Goal: Task Accomplishment & Management: Use online tool/utility

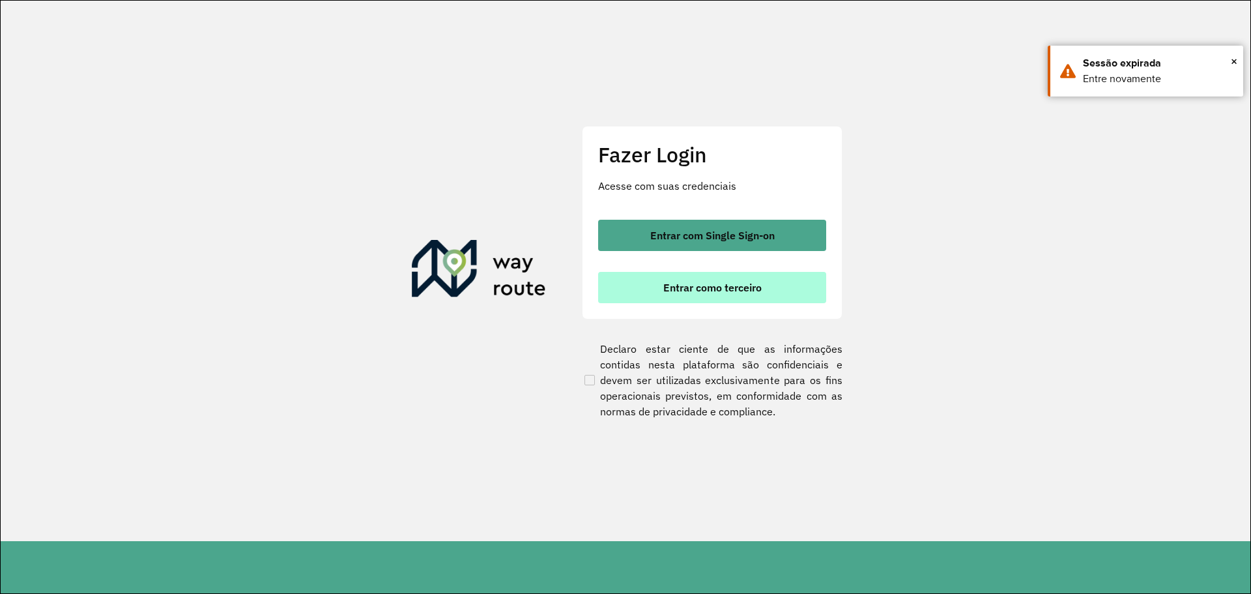
click at [677, 285] on span "Entrar como terceiro" at bounding box center [712, 287] width 98 height 10
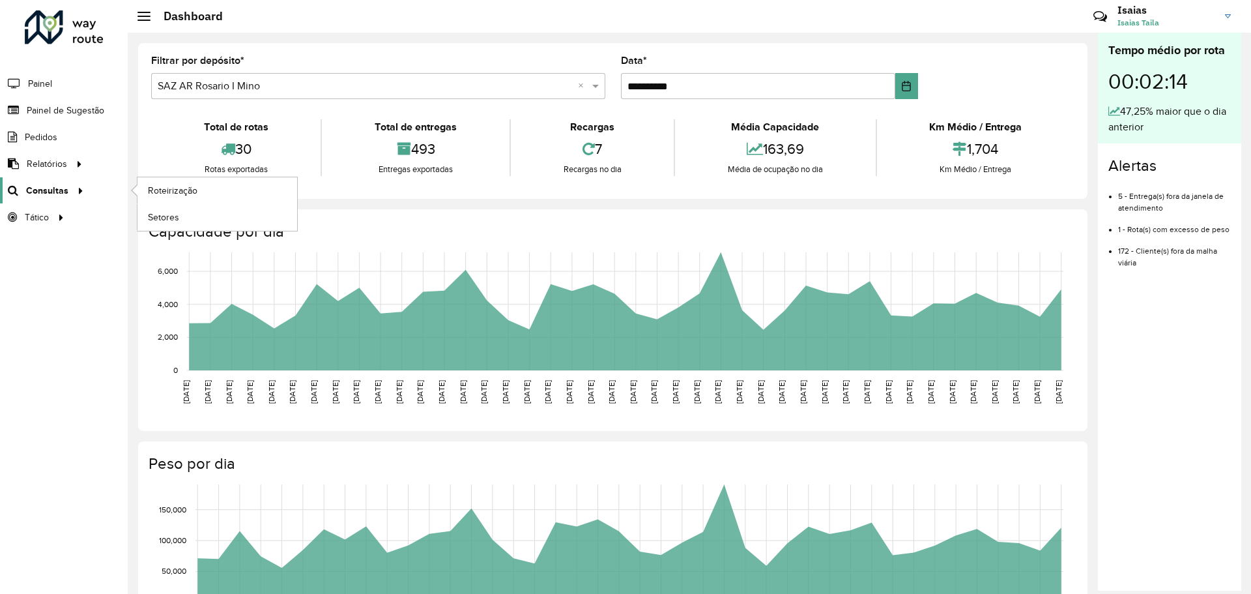
click at [83, 189] on div at bounding box center [78, 191] width 20 height 14
click at [166, 189] on span "Roteirização" at bounding box center [174, 191] width 53 height 14
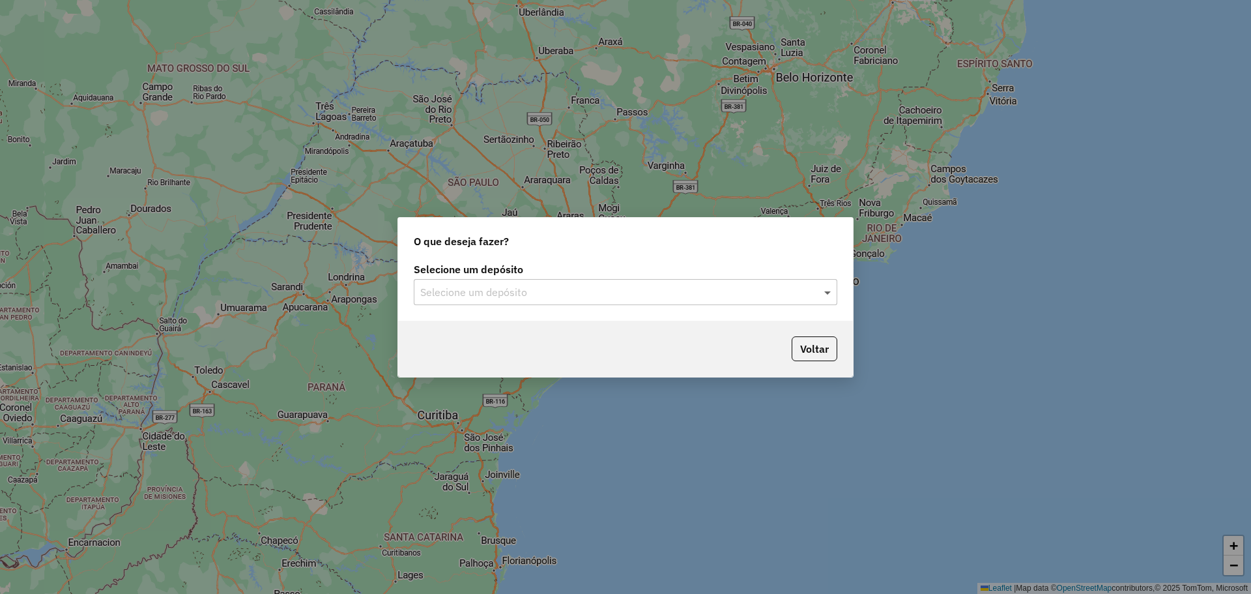
click at [828, 292] on span at bounding box center [829, 292] width 16 height 16
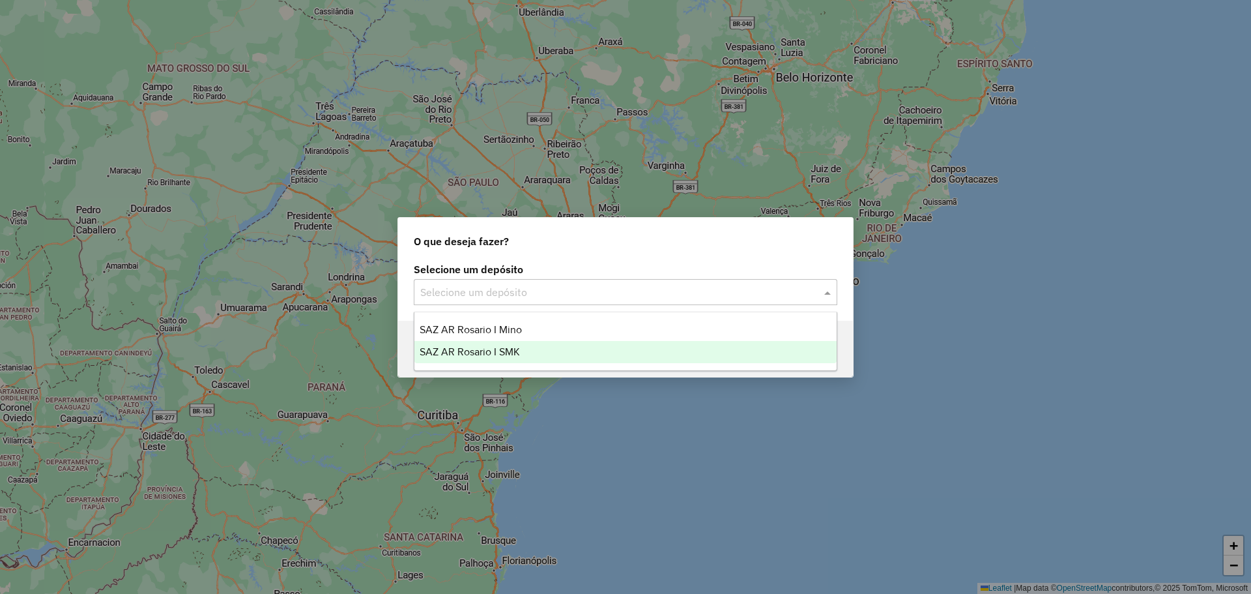
click at [502, 351] on span "SAZ AR Rosario I SMK" at bounding box center [470, 351] width 100 height 11
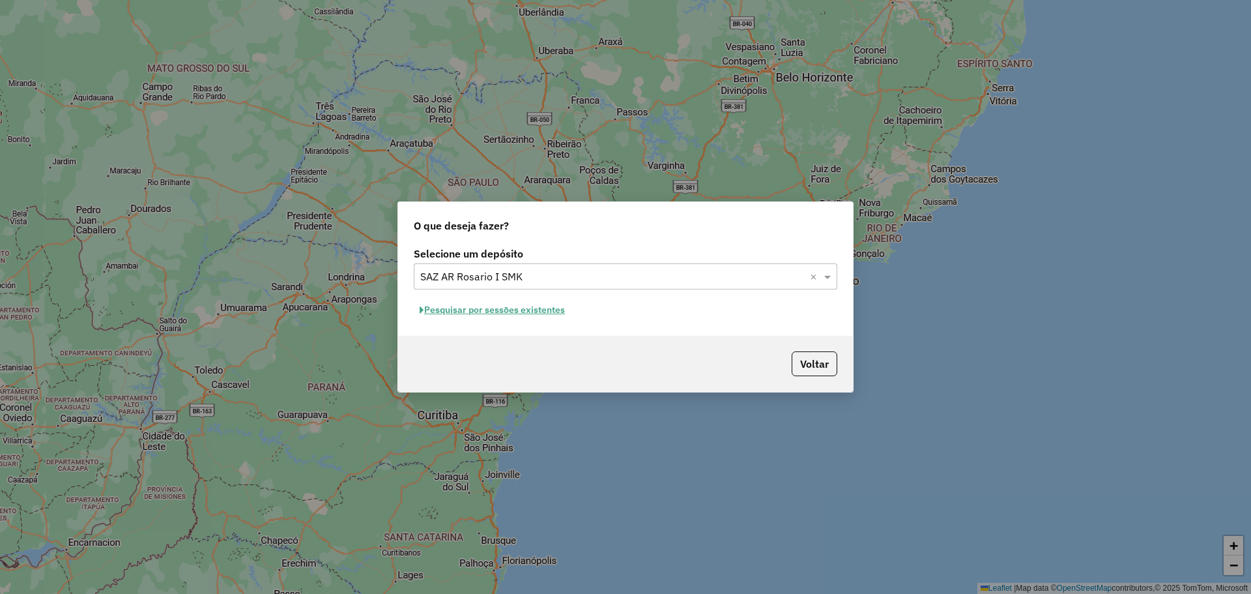
click at [519, 311] on button "Pesquisar por sessões existentes" at bounding box center [492, 310] width 157 height 20
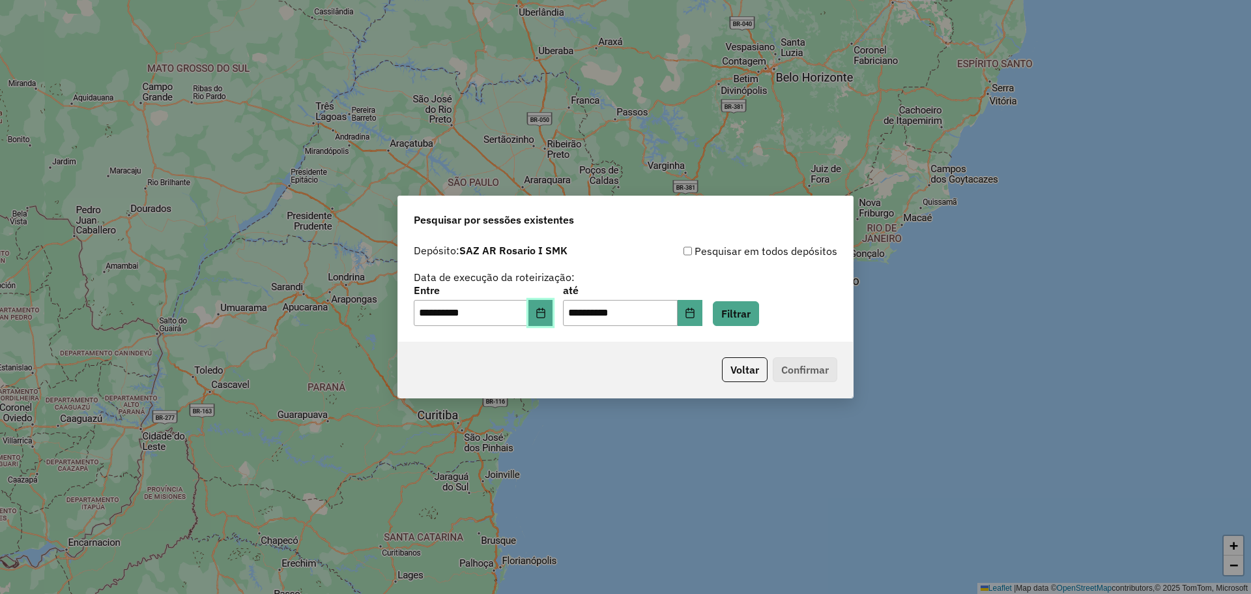
click at [546, 311] on icon "Choose Date" at bounding box center [541, 313] width 10 height 10
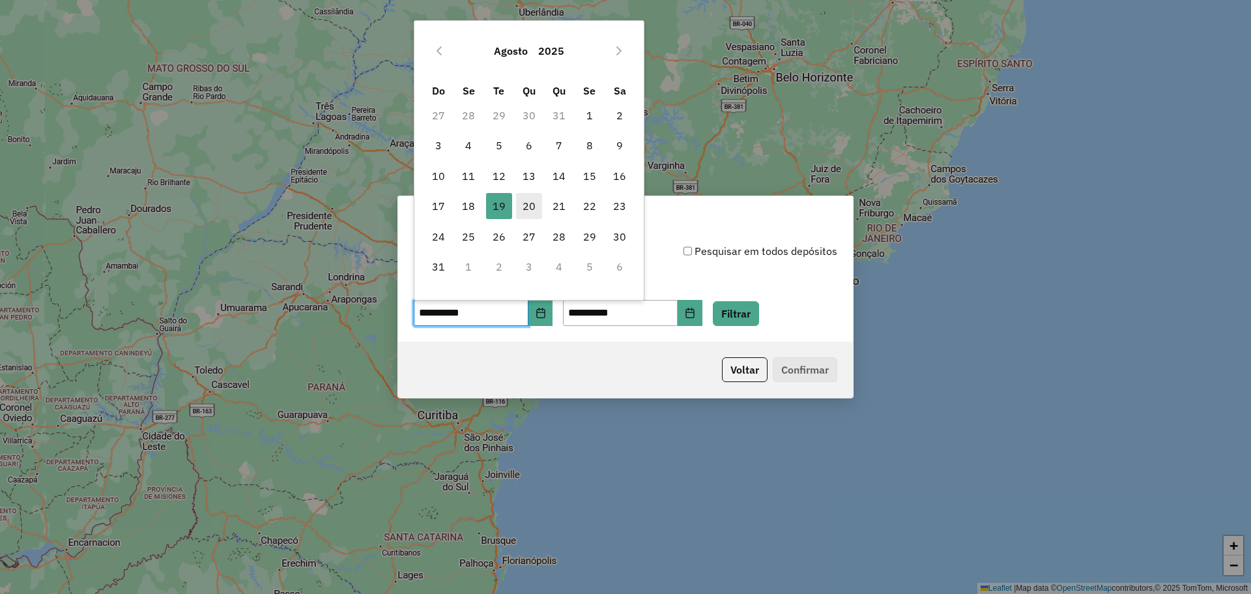
click at [526, 205] on span "20" at bounding box center [529, 206] width 26 height 26
type input "**********"
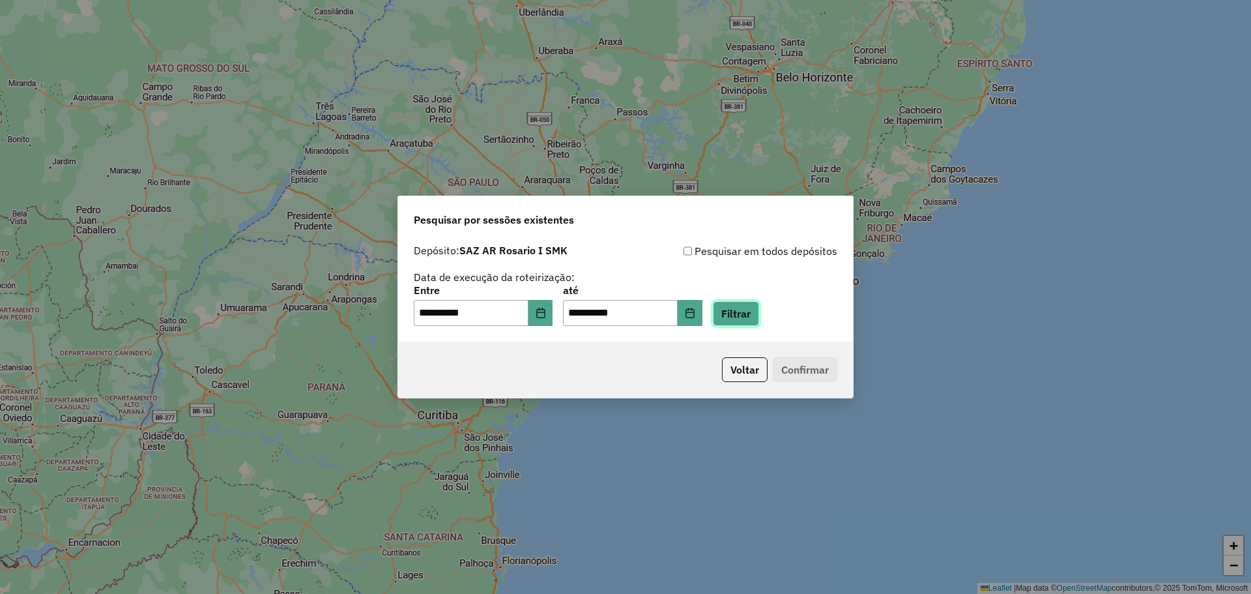
click at [759, 312] on button "Filtrar" at bounding box center [736, 313] width 46 height 25
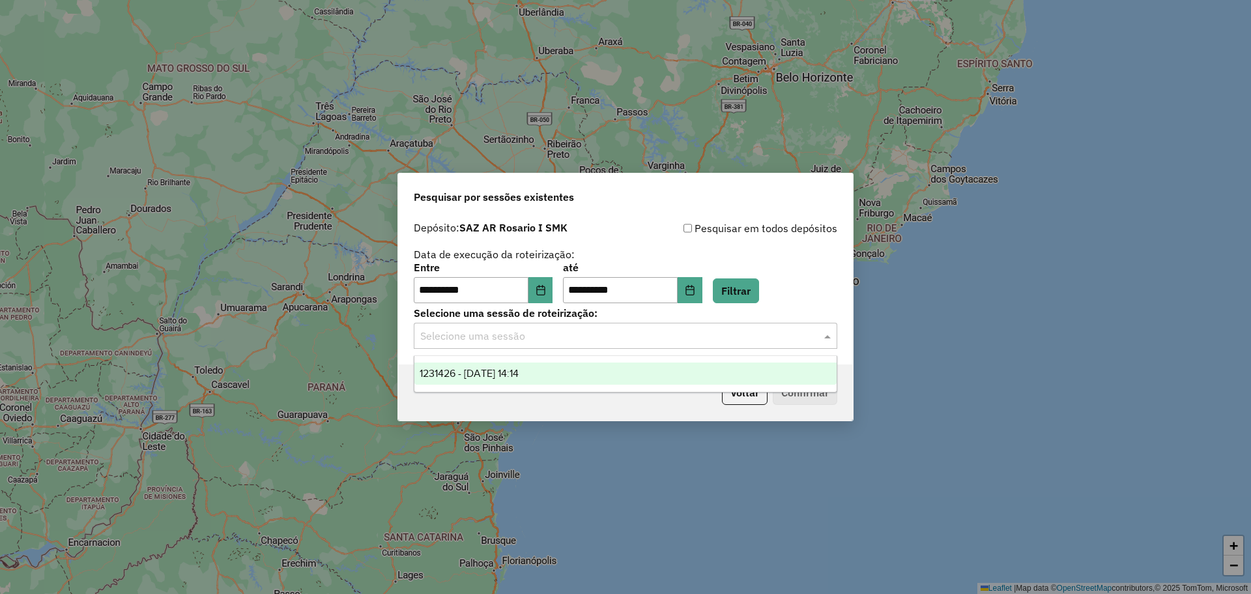
click at [831, 336] on span at bounding box center [829, 336] width 16 height 16
click at [519, 371] on span "1231426 - [DATE] 14:14" at bounding box center [469, 373] width 99 height 11
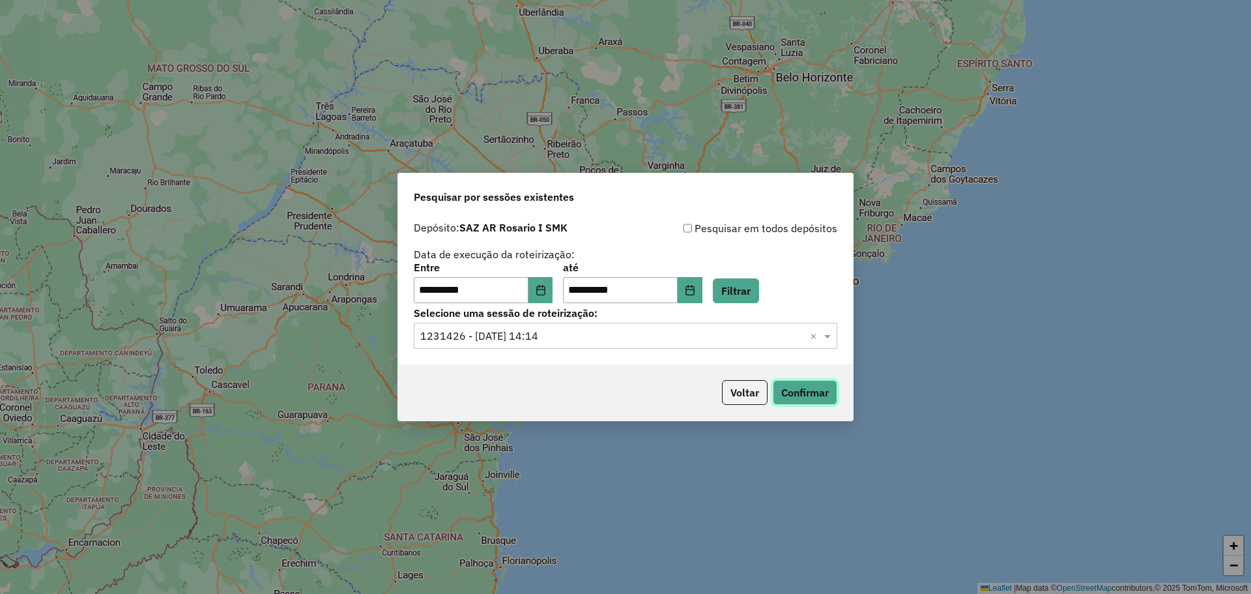
click at [804, 394] on button "Confirmar" at bounding box center [805, 392] width 65 height 25
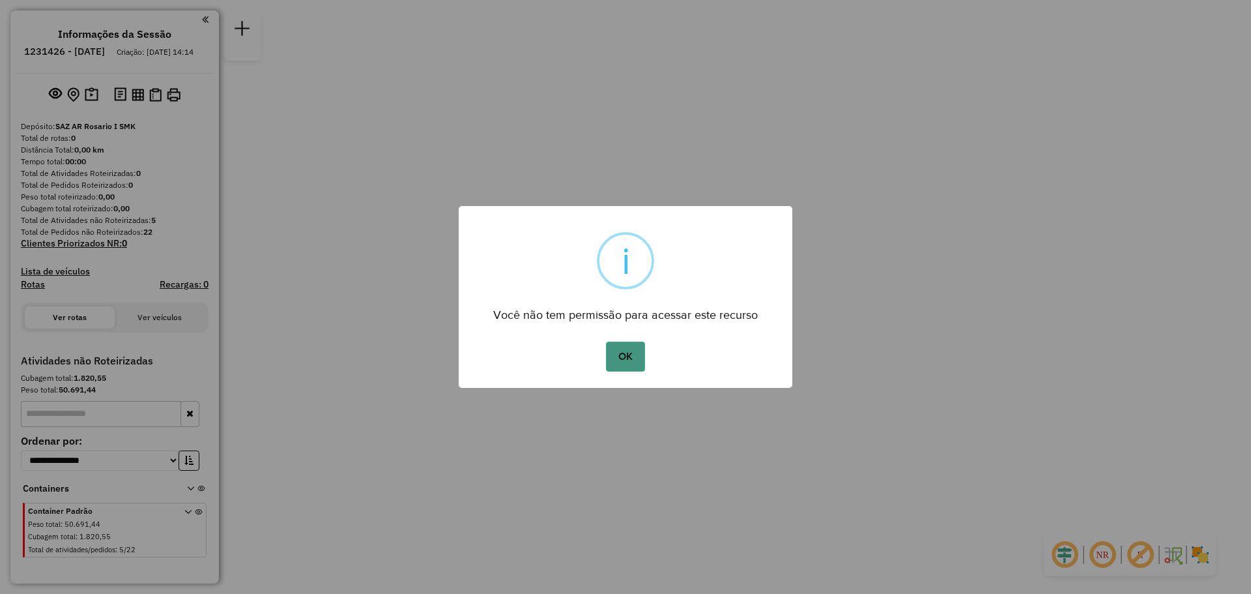
click at [630, 363] on button "OK" at bounding box center [625, 356] width 38 height 30
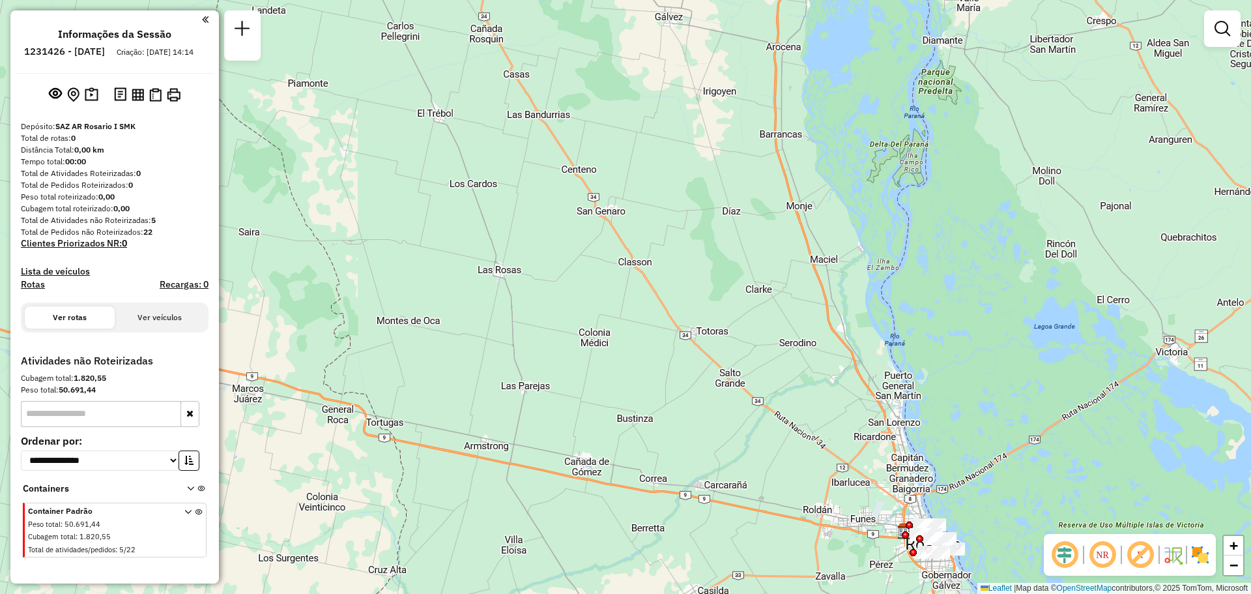
drag, startPoint x: 596, startPoint y: 277, endPoint x: 982, endPoint y: 360, distance: 394.5
click at [968, 593] on html "**********" at bounding box center [625, 297] width 1251 height 594
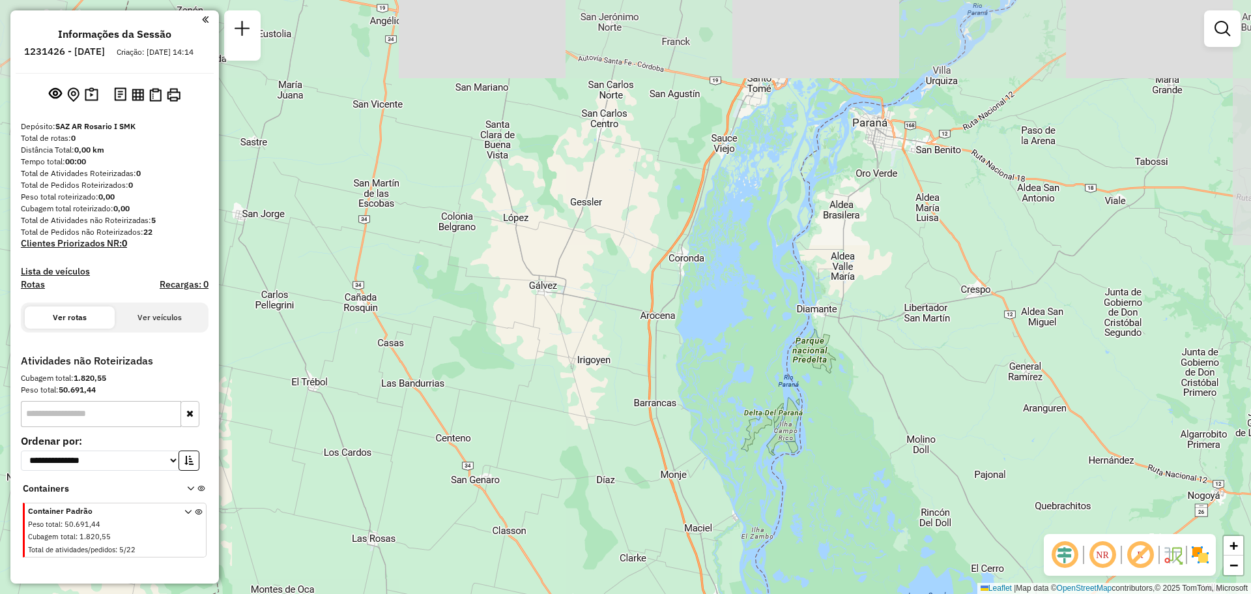
drag, startPoint x: 904, startPoint y: 338, endPoint x: 836, endPoint y: 600, distance: 271.2
click at [836, 593] on html "**********" at bounding box center [625, 297] width 1251 height 594
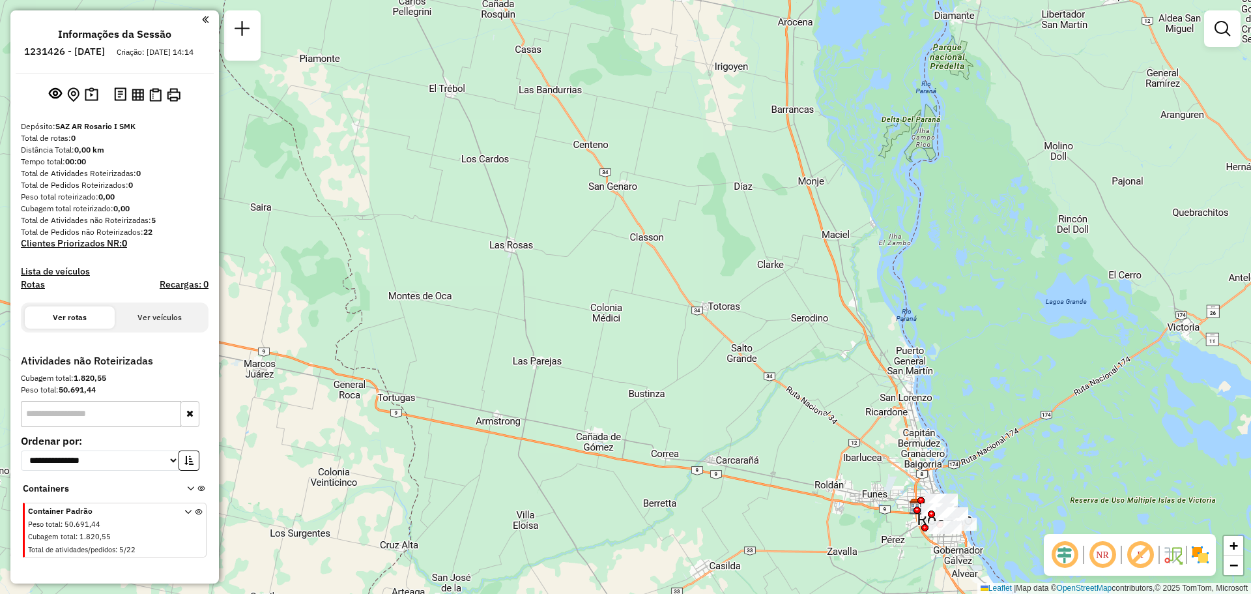
drag, startPoint x: 854, startPoint y: 349, endPoint x: 967, endPoint y: 109, distance: 265.8
click at [972, 78] on div "Janela de atendimento Grade de atendimento Capacidade Transportadoras Veículos …" at bounding box center [625, 297] width 1251 height 594
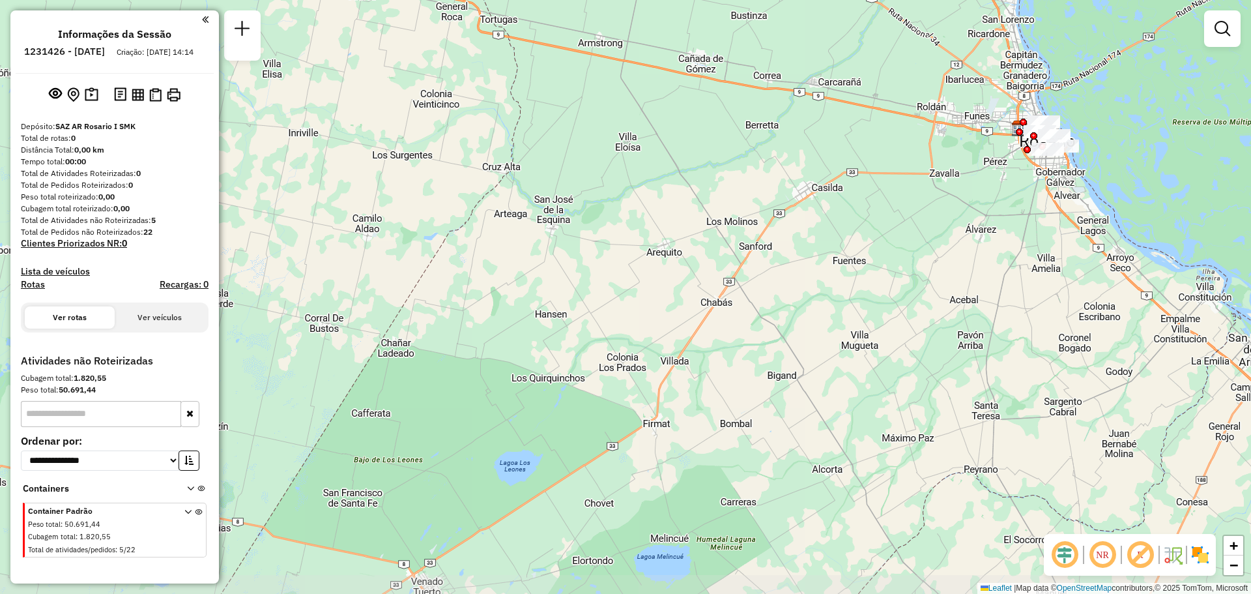
drag, startPoint x: 840, startPoint y: 393, endPoint x: 941, endPoint y: 22, distance: 384.3
click at [941, 22] on div "Janela de atendimento Grade de atendimento Capacidade Transportadoras Veículos …" at bounding box center [625, 297] width 1251 height 594
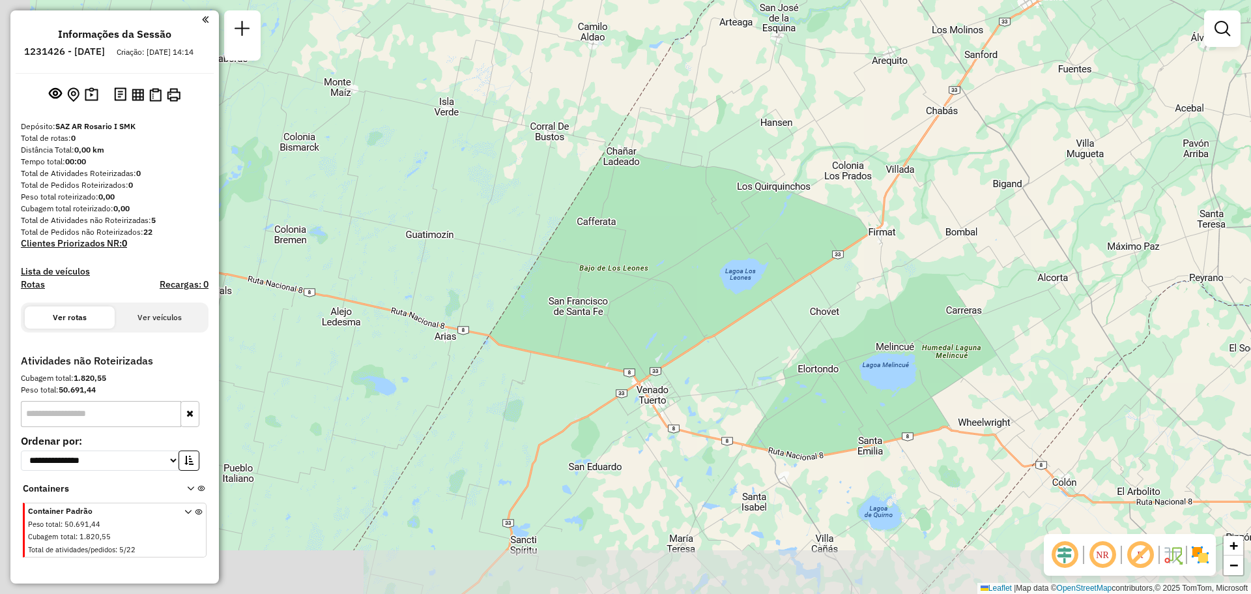
drag, startPoint x: 821, startPoint y: 332, endPoint x: 1046, endPoint y: 141, distance: 295.9
click at [1046, 141] on div "Janela de atendimento Grade de atendimento Capacidade Transportadoras Veículos …" at bounding box center [625, 297] width 1251 height 594
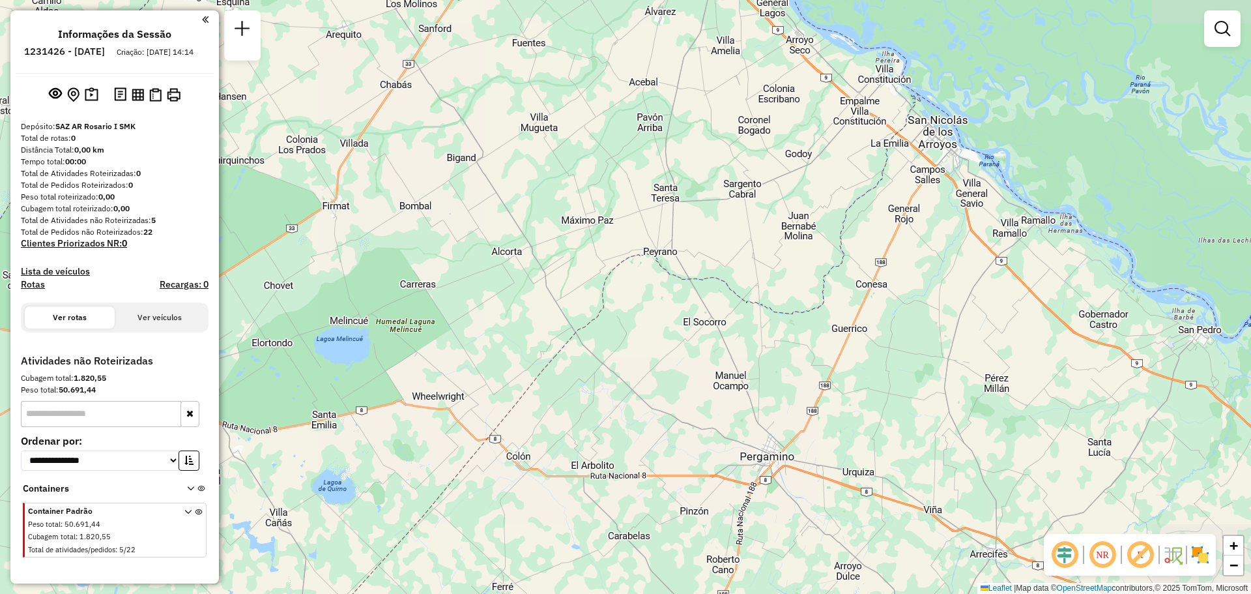
drag, startPoint x: 807, startPoint y: 343, endPoint x: 591, endPoint y: 257, distance: 232.8
click at [262, 316] on div "Janela de atendimento Grade de atendimento Capacidade Transportadoras Veículos …" at bounding box center [625, 297] width 1251 height 594
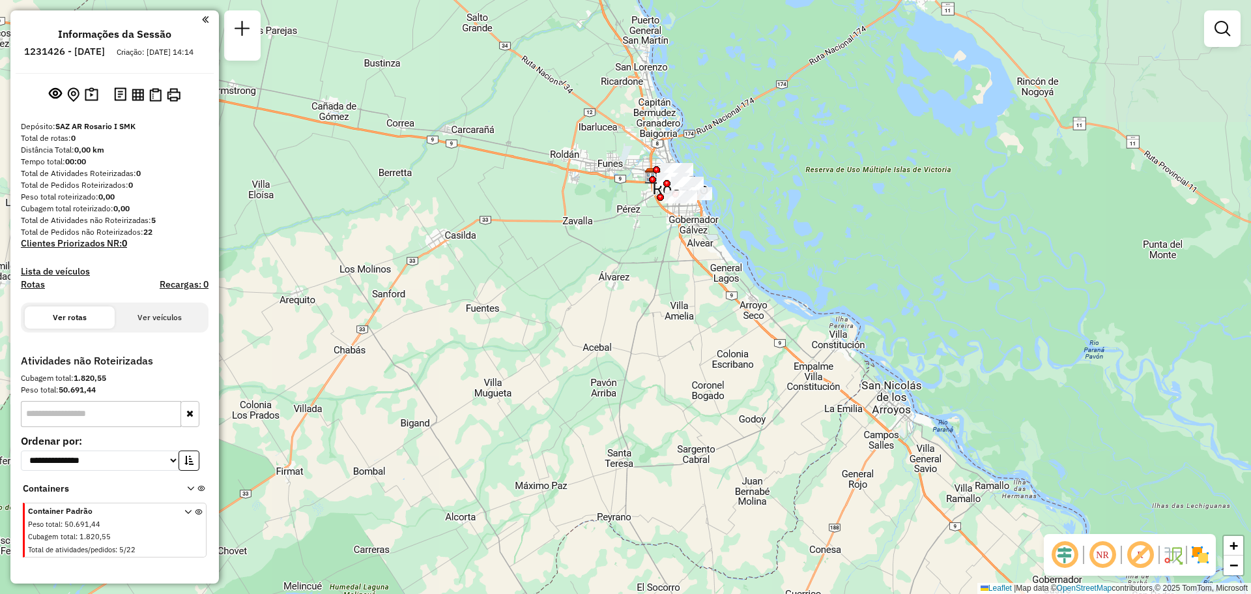
drag, startPoint x: 905, startPoint y: 255, endPoint x: 880, endPoint y: 523, distance: 269.0
click at [880, 526] on div "Janela de atendimento Grade de atendimento Capacidade Transportadoras Veículos …" at bounding box center [625, 297] width 1251 height 594
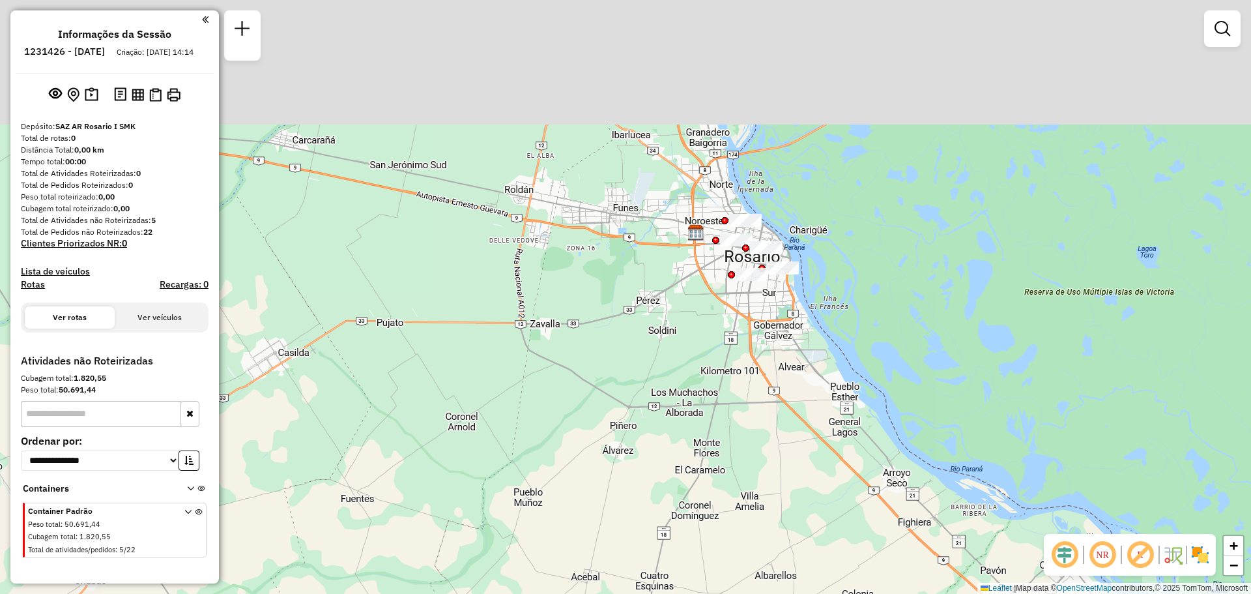
drag, startPoint x: 644, startPoint y: 154, endPoint x: 742, endPoint y: 380, distance: 246.1
click at [722, 375] on div "Janela de atendimento Grade de atendimento Capacidade Transportadoras Veículos …" at bounding box center [625, 297] width 1251 height 594
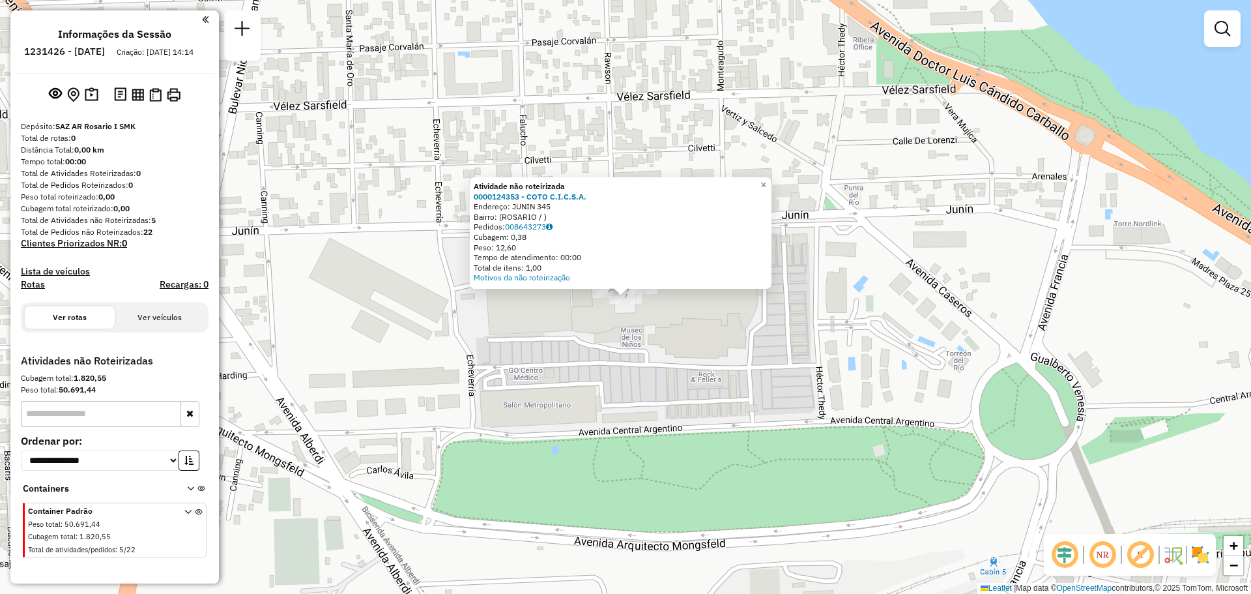
click at [645, 343] on div "Atividade não roteirizada 0000124353 - COTO C.I.C.S.A. Endereço: JUNIN 345 Bair…" at bounding box center [625, 297] width 1251 height 594
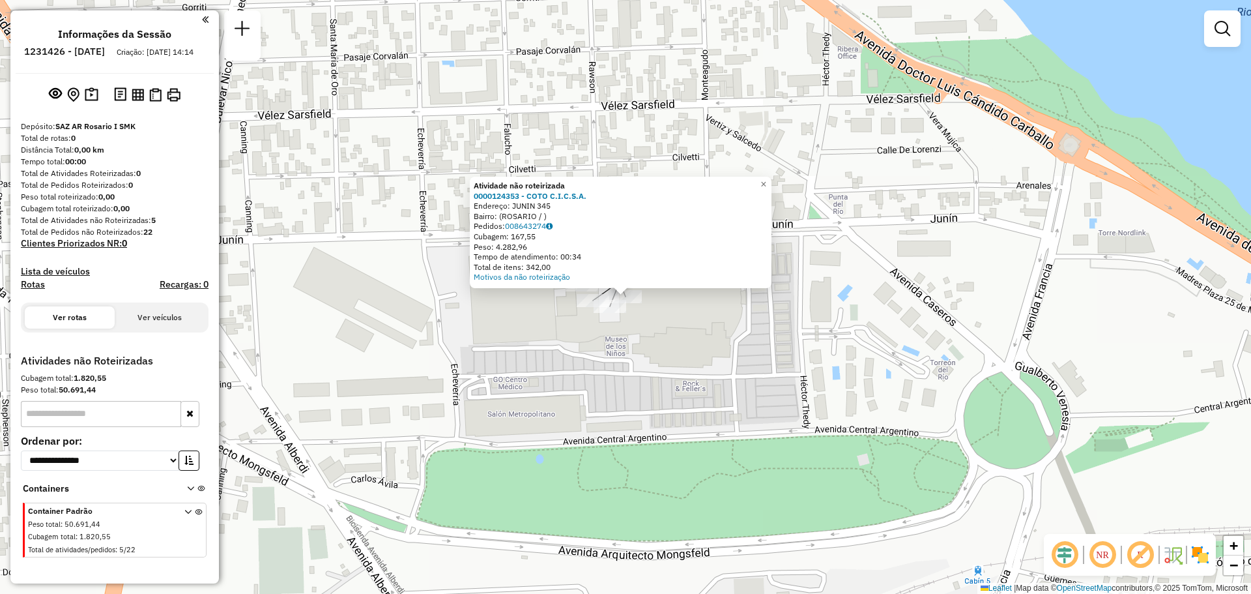
drag, startPoint x: 688, startPoint y: 351, endPoint x: 696, endPoint y: 345, distance: 9.4
click at [689, 351] on div "Atividade não roteirizada 0000124353 - COTO C.I.C.S.A. Endereço: JUNIN 345 Bair…" at bounding box center [625, 297] width 1251 height 594
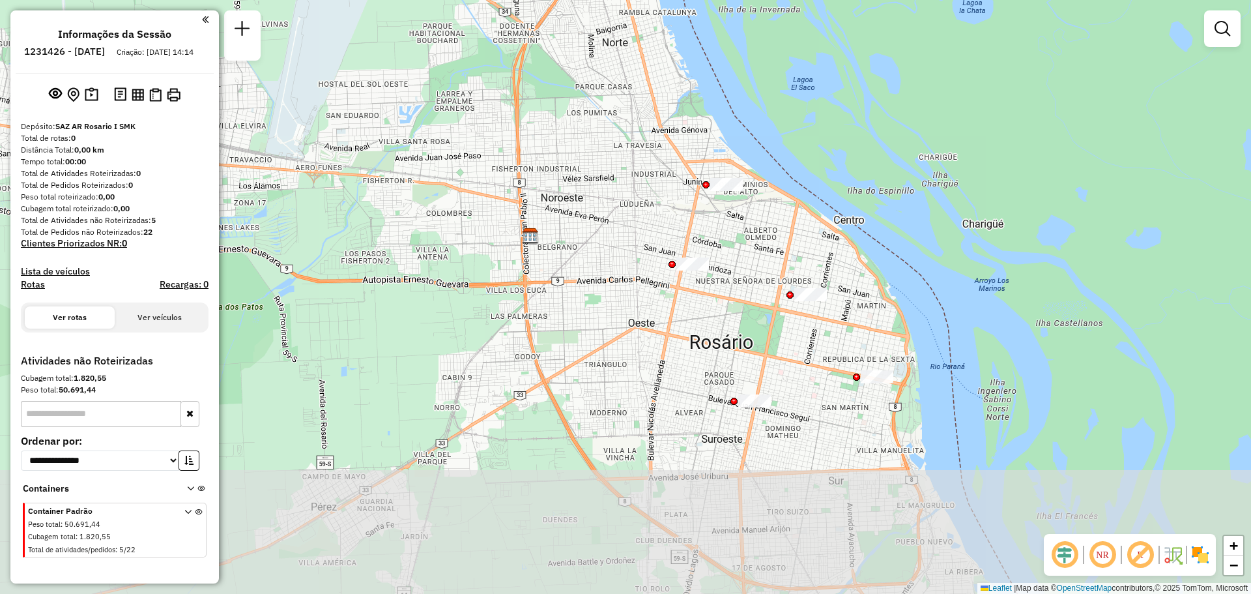
drag, startPoint x: 783, startPoint y: 405, endPoint x: 741, endPoint y: 191, distance: 217.9
click at [744, 191] on div "Janela de atendimento Grade de atendimento Capacidade Transportadoras Veículos …" at bounding box center [625, 297] width 1251 height 594
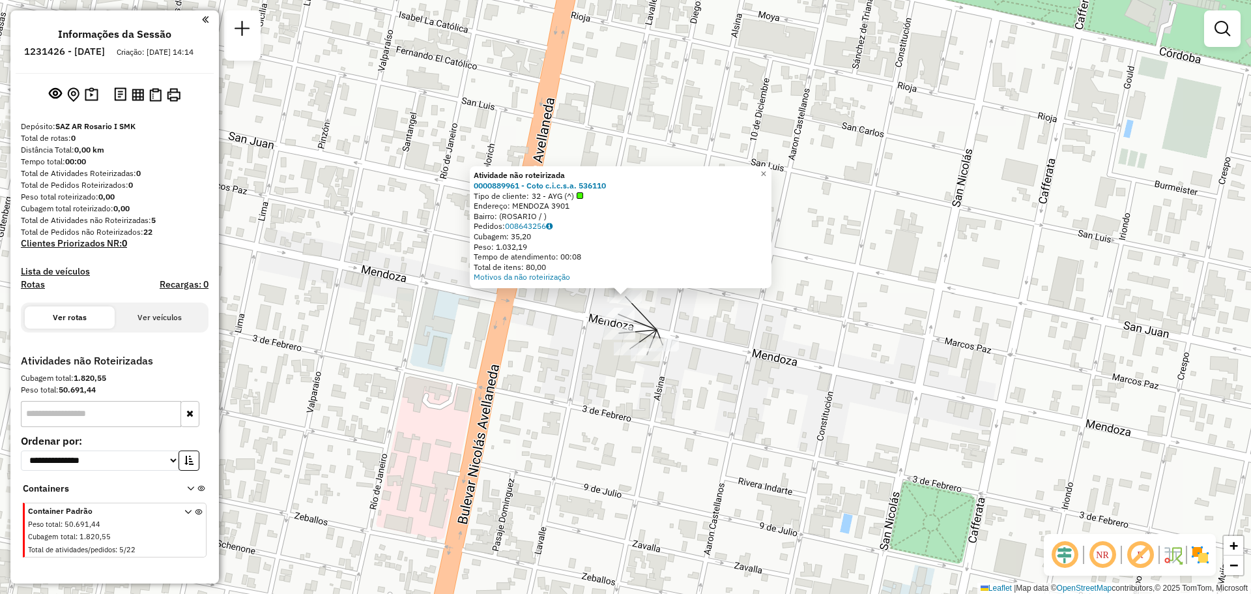
click at [730, 308] on div "Atividade não roteirizada 0000889961 - Coto c.i.c.s.a. 536110 Tipo de cliente: …" at bounding box center [625, 297] width 1251 height 594
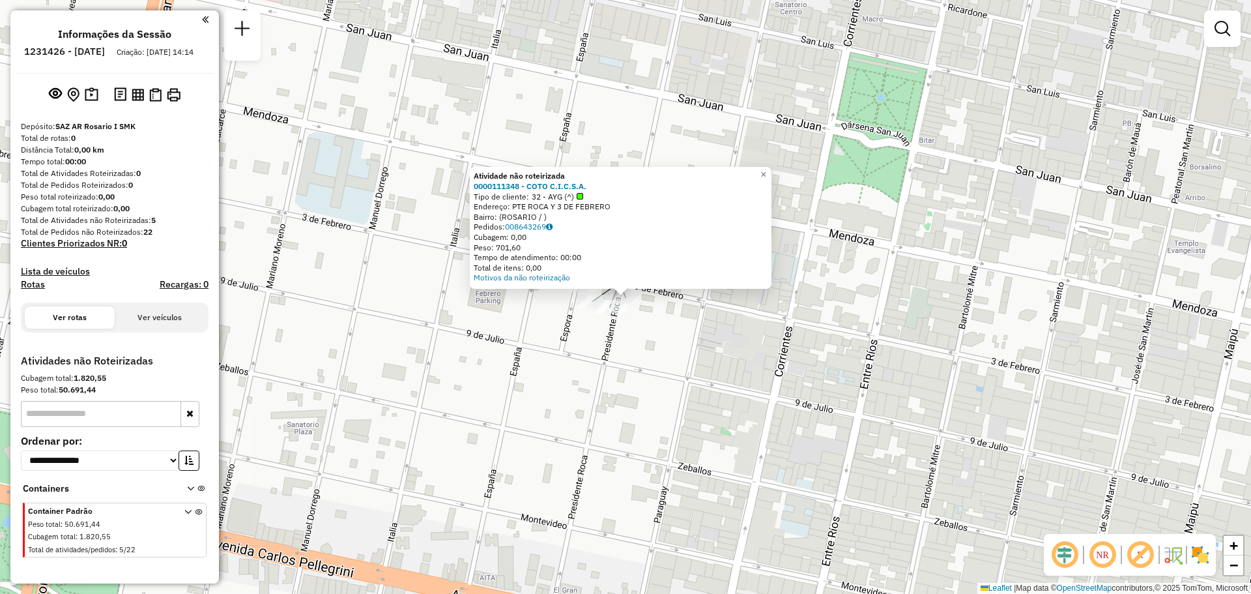
click at [656, 362] on div "Atividade não roteirizada 0000111348 - COTO C.I.C.S.A. Tipo de cliente: 32 - AY…" at bounding box center [625, 297] width 1251 height 594
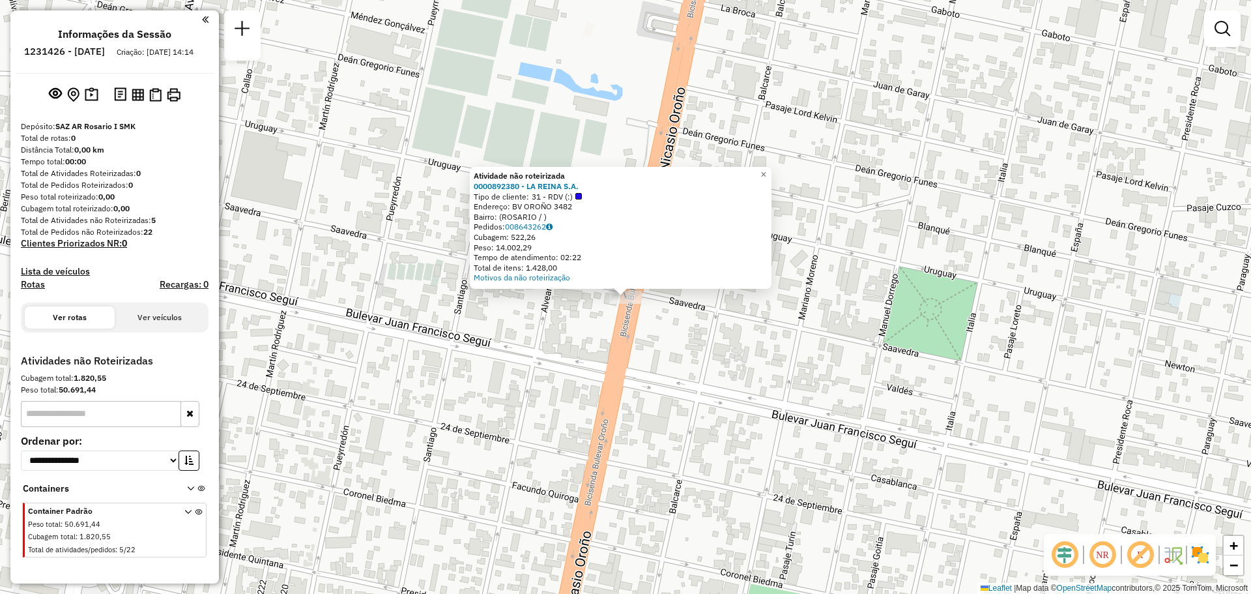
click at [705, 341] on div "Atividade não roteirizada 0000892380 - LA REINA S.A. Tipo de cliente: 31 - RDV …" at bounding box center [625, 297] width 1251 height 594
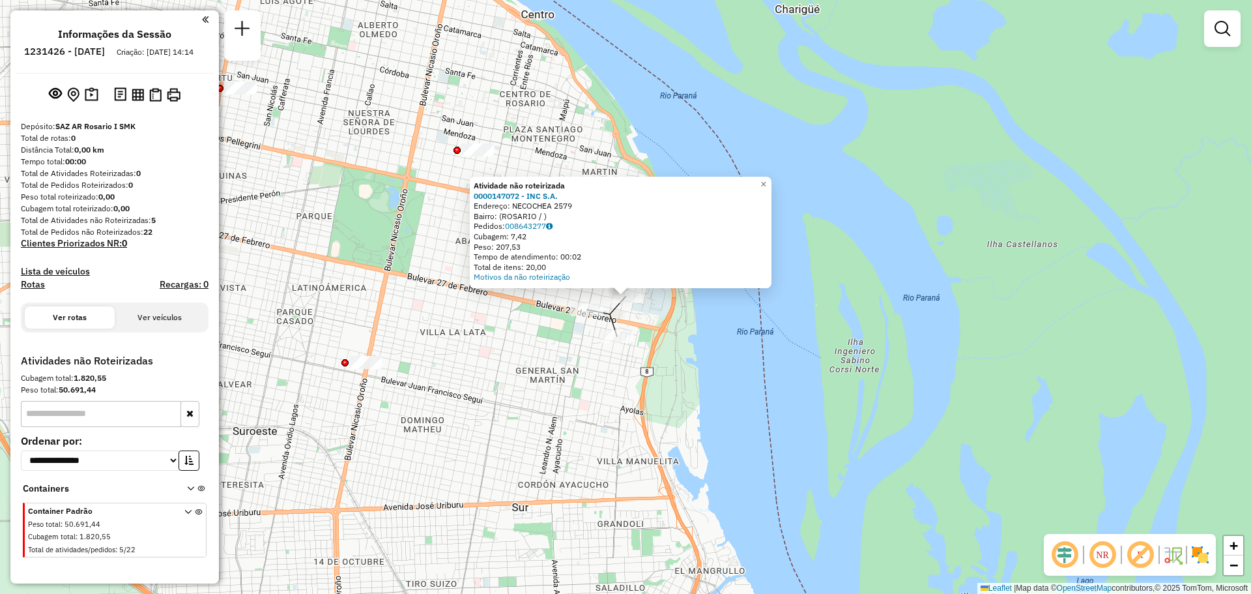
click at [529, 362] on div "Atividade não roteirizada 0000147072 - INC S.A. Endereço: NECOCHEA 2579 Bairro:…" at bounding box center [625, 297] width 1251 height 594
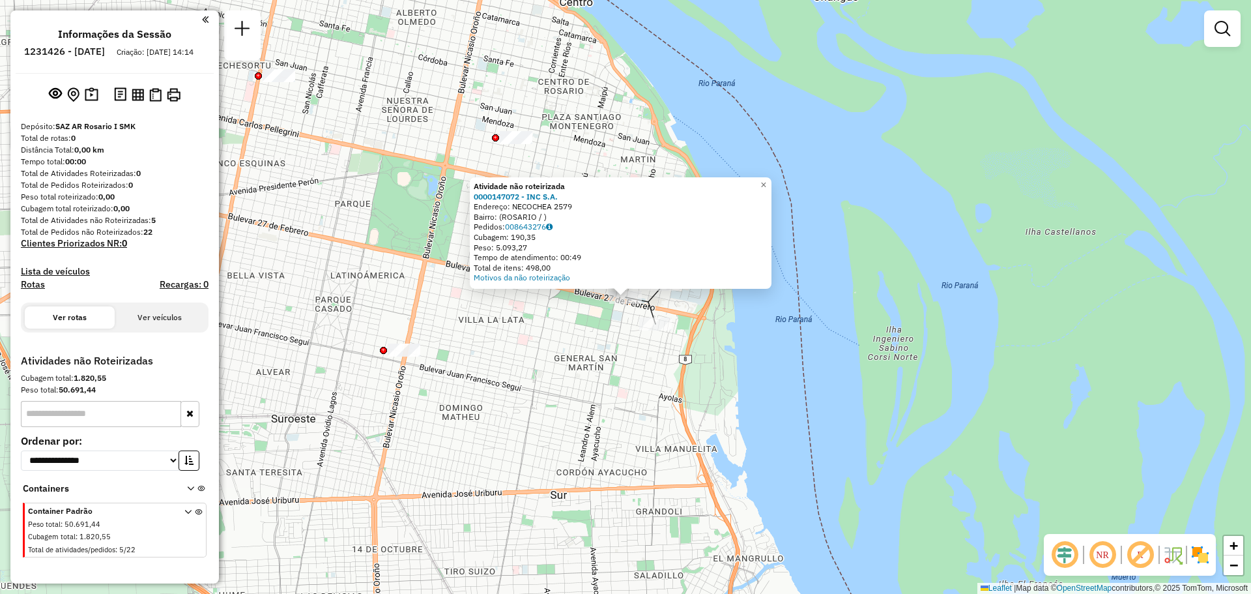
click at [530, 343] on div "Atividade não roteirizada 0000147072 - INC S.A. Endereço: NECOCHEA 2579 Bairro:…" at bounding box center [625, 297] width 1251 height 594
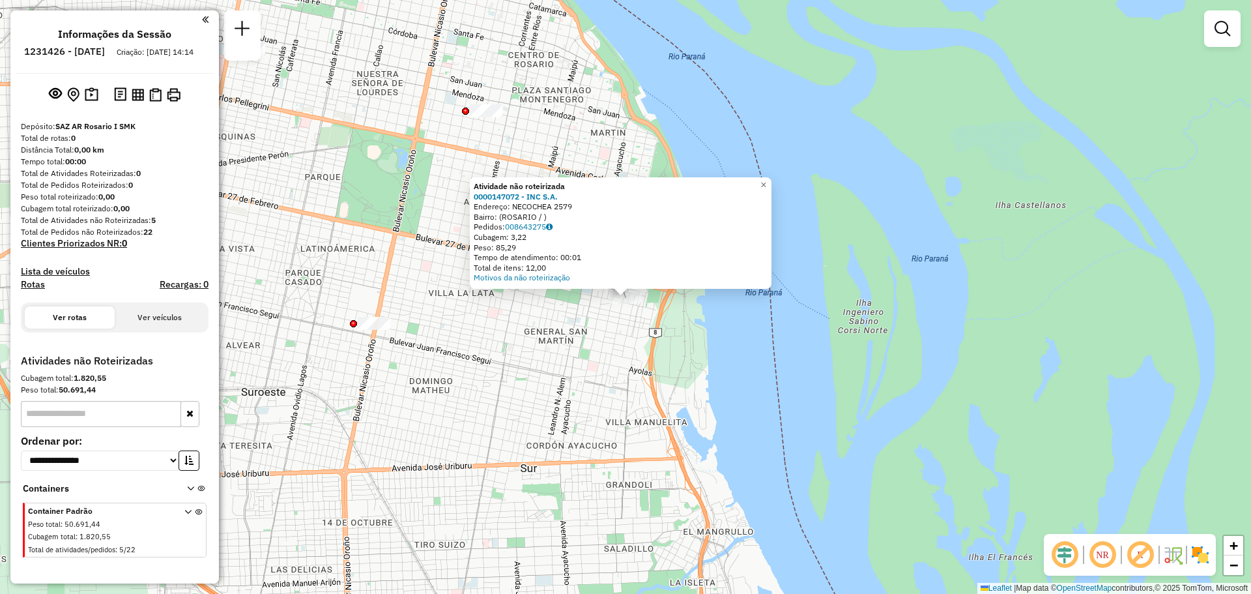
click at [552, 348] on div "Atividade não roteirizada 0000147072 - INC S.A. Endereço: NECOCHEA 2579 Bairro:…" at bounding box center [625, 297] width 1251 height 594
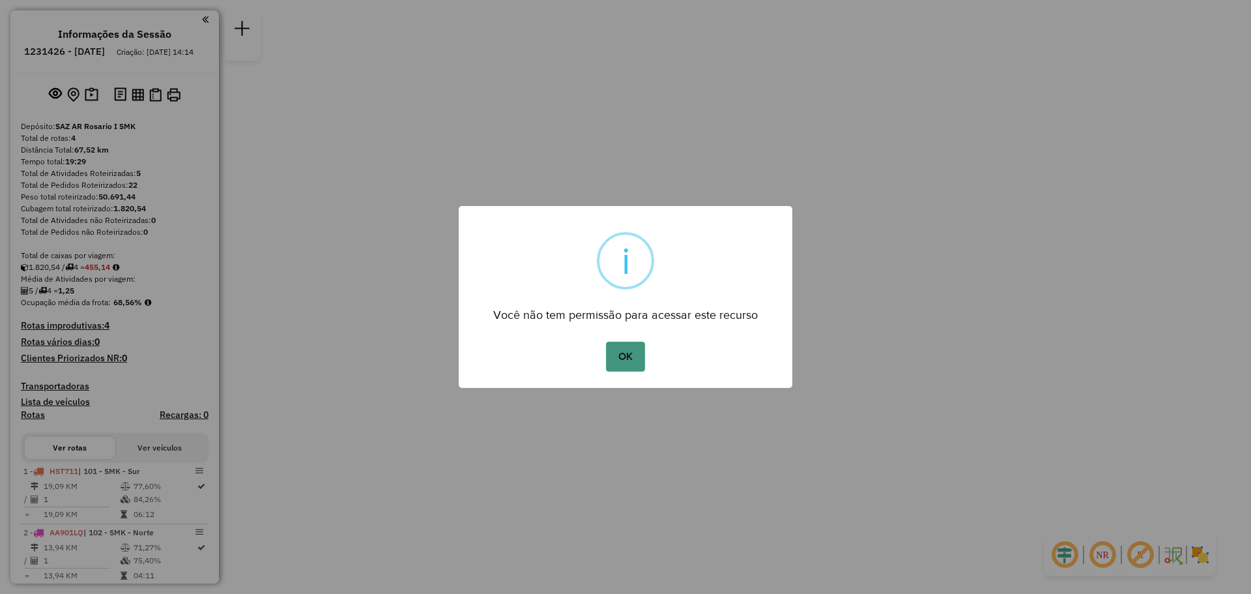
click at [620, 356] on button "OK" at bounding box center [625, 356] width 38 height 30
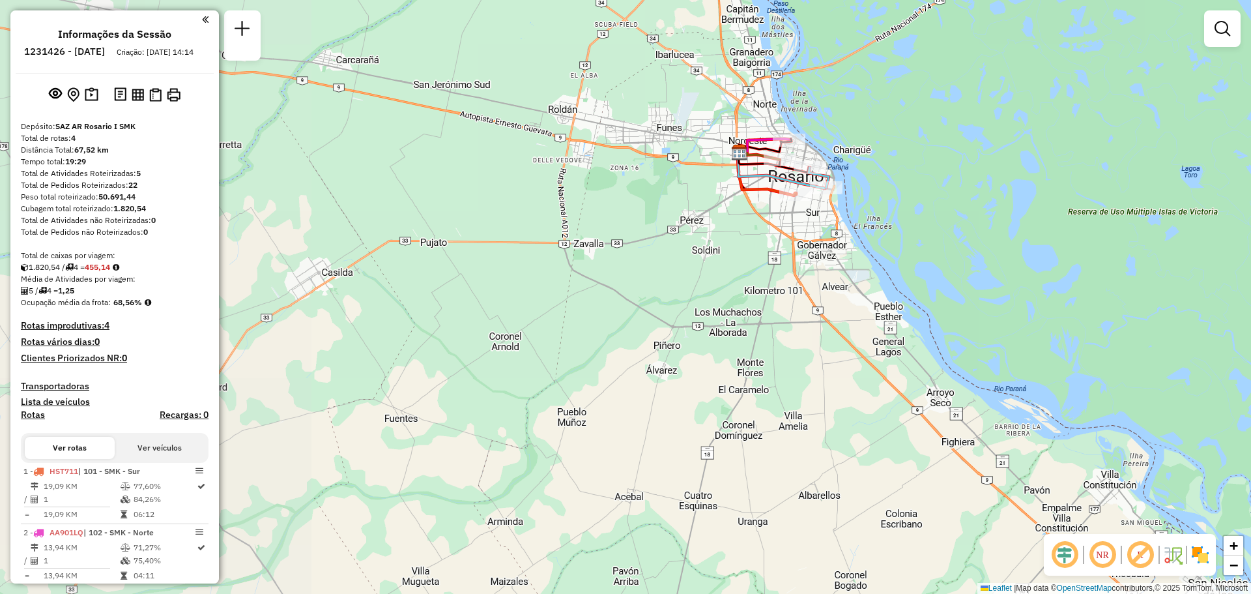
drag, startPoint x: 412, startPoint y: 290, endPoint x: 766, endPoint y: 283, distance: 354.5
click at [766, 283] on div "Janela de atendimento Grade de atendimento Capacidade Transportadoras Veículos …" at bounding box center [625, 297] width 1251 height 594
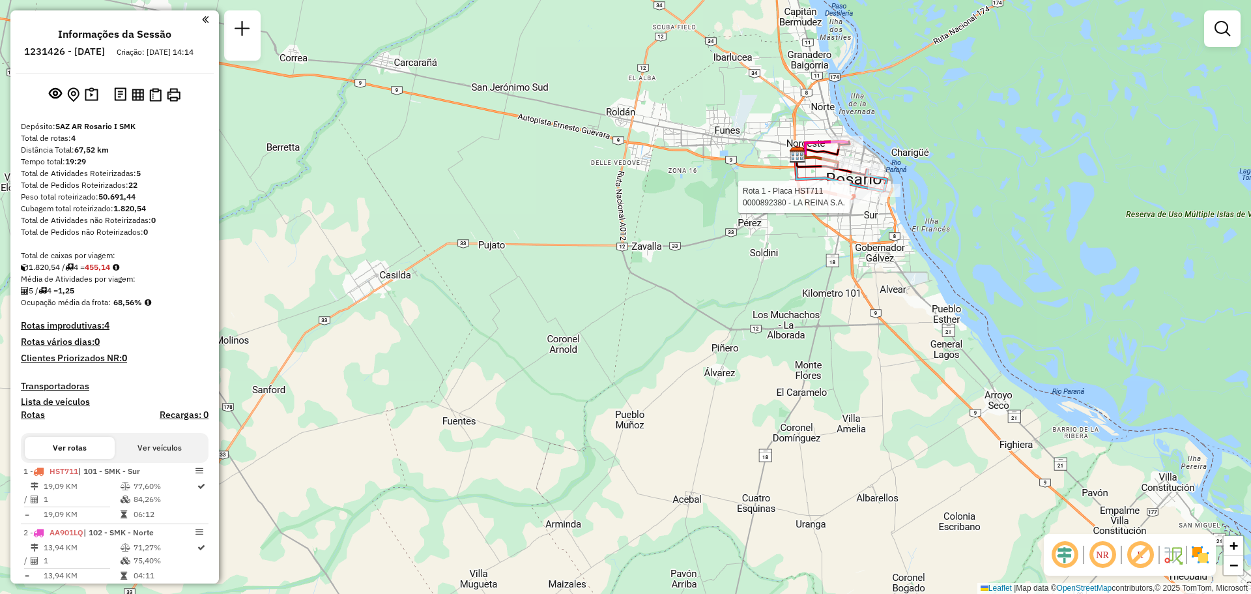
select select "**********"
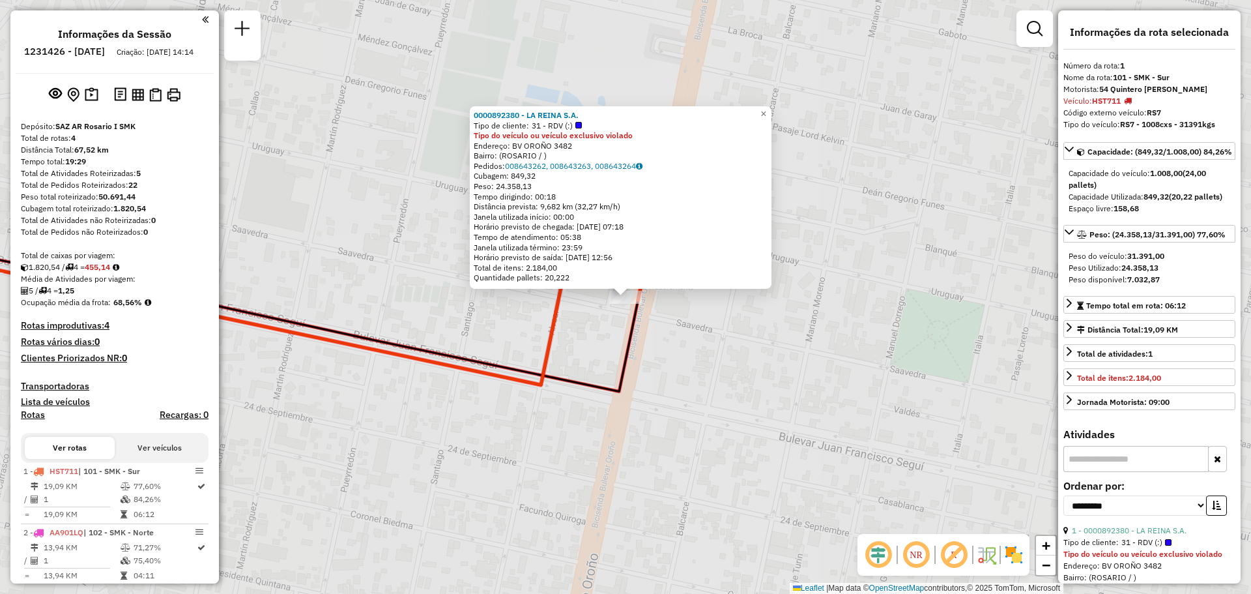
scroll to position [182, 0]
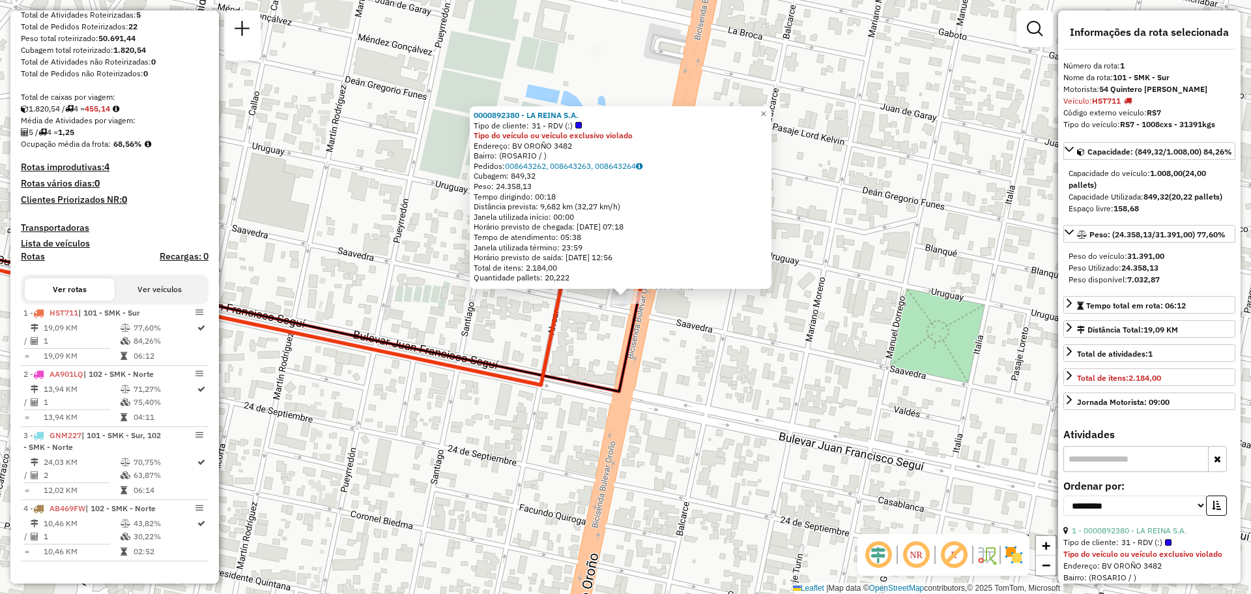
click at [786, 338] on div "0000892380 - LA REINA S.A. Tipo de cliente: 31 - RDV (:) Tipo do veículo ou veí…" at bounding box center [625, 297] width 1251 height 594
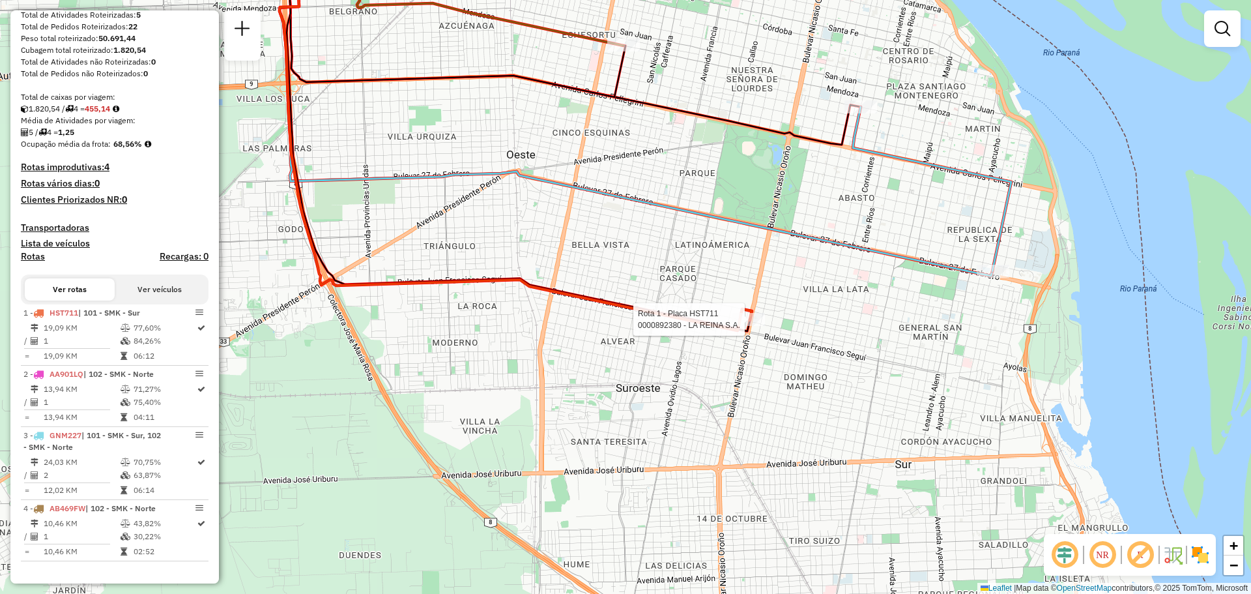
select select "**********"
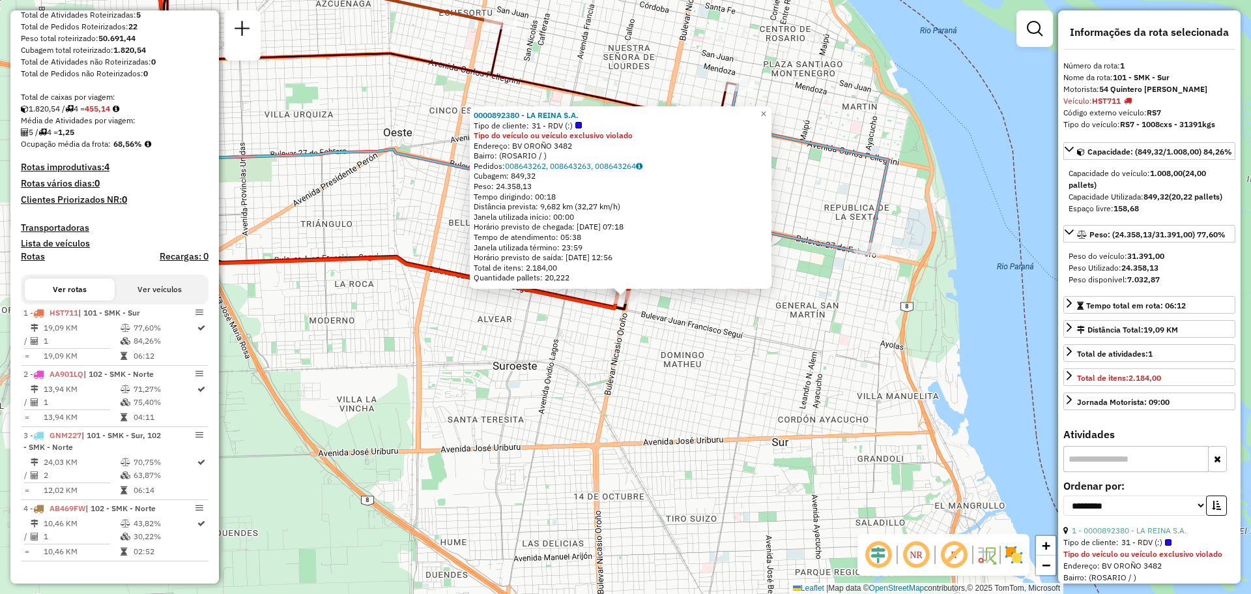
click at [688, 323] on div "0000892380 - LA REINA S.A. Tipo de cliente: 31 - RDV (:) Tipo do veículo ou veí…" at bounding box center [625, 297] width 1251 height 594
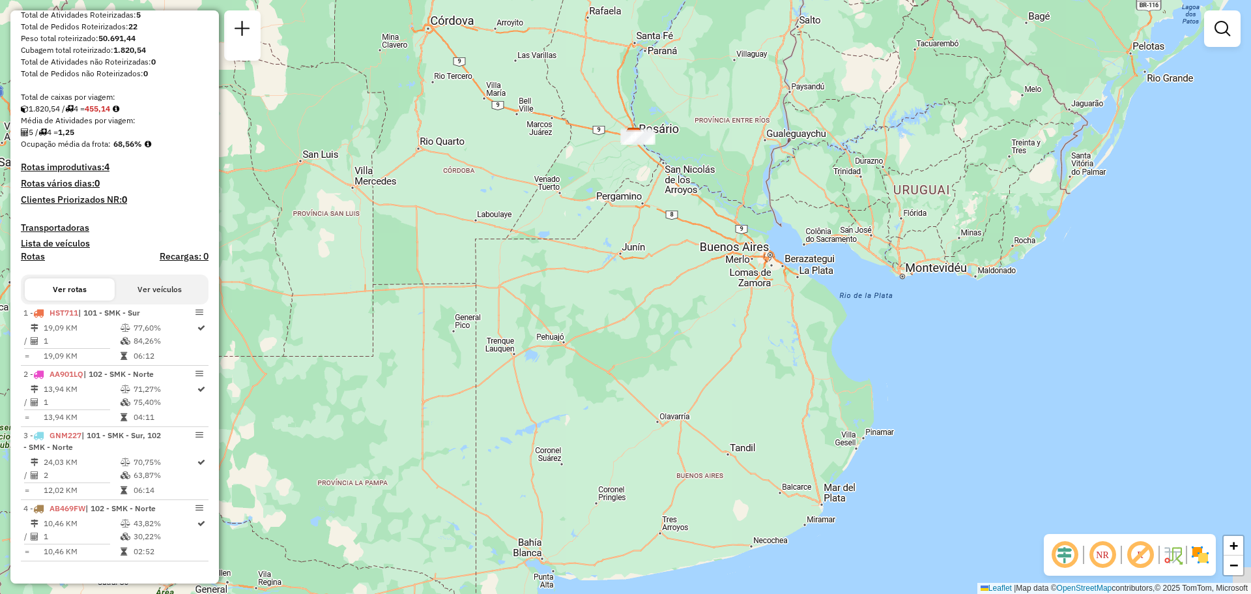
drag, startPoint x: 764, startPoint y: 354, endPoint x: 702, endPoint y: 209, distance: 158.5
click at [702, 209] on div "Janela de atendimento Grade de atendimento Capacidade Transportadoras Veículos …" at bounding box center [625, 297] width 1251 height 594
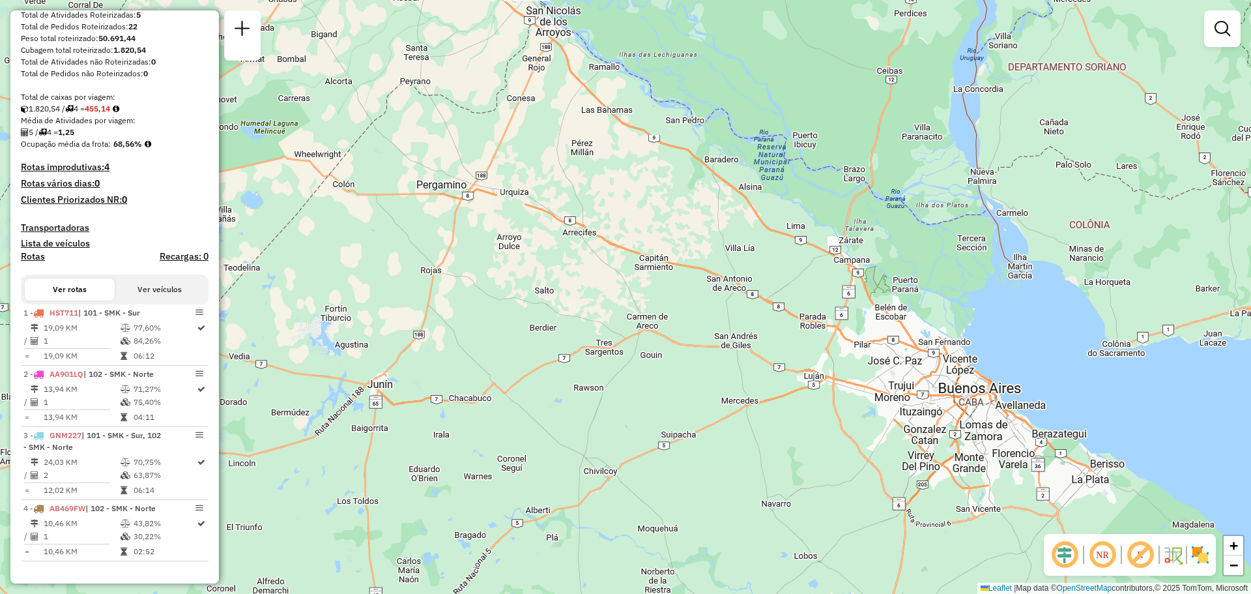
drag, startPoint x: 599, startPoint y: 143, endPoint x: 607, endPoint y: 252, distance: 109.1
click at [607, 252] on div "Janela de atendimento Grade de atendimento Capacidade Transportadoras Veículos …" at bounding box center [625, 297] width 1251 height 594
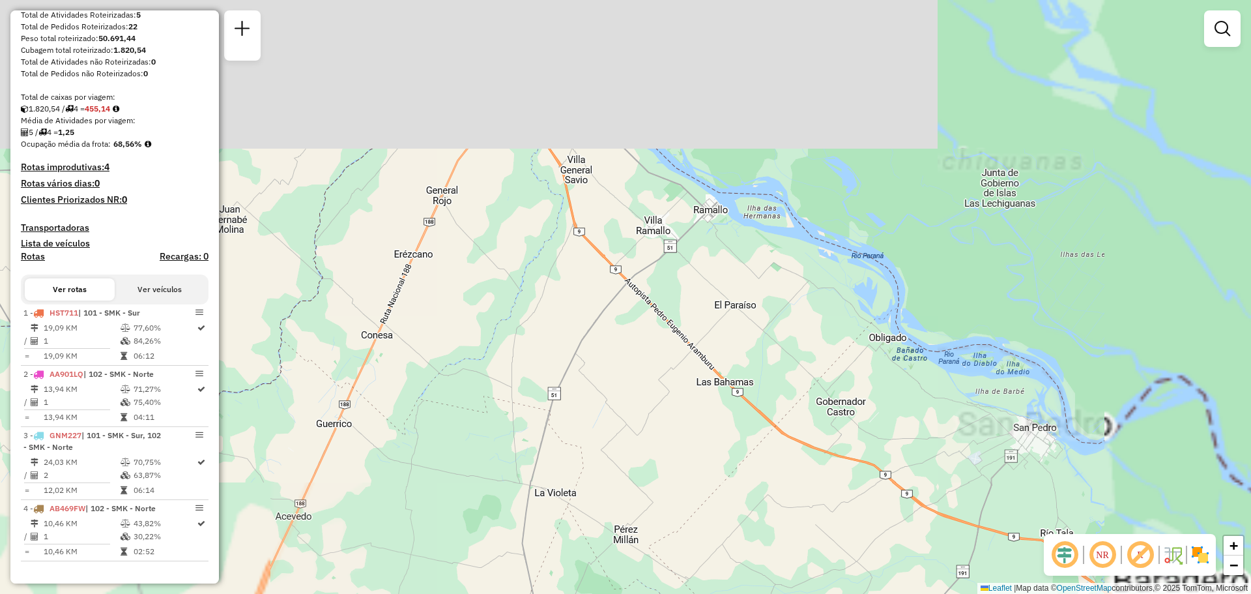
drag, startPoint x: 532, startPoint y: 185, endPoint x: 762, endPoint y: 503, distance: 392.5
click at [761, 503] on div "Janela de atendimento Grade de atendimento Capacidade Transportadoras Veículos …" at bounding box center [625, 297] width 1251 height 594
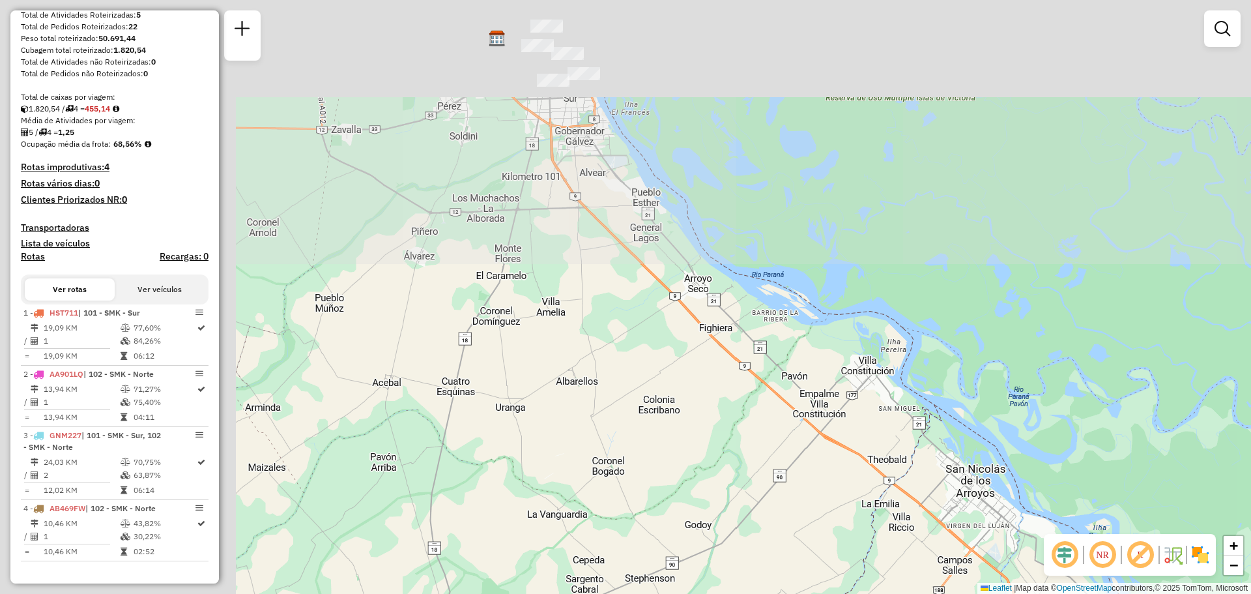
drag, startPoint x: 790, startPoint y: 410, endPoint x: 871, endPoint y: 445, distance: 88.7
click at [871, 445] on div "Janela de atendimento Grade de atendimento Capacidade Transportadoras Veículos …" at bounding box center [625, 297] width 1251 height 594
